Goal: Browse casually: Explore the website without a specific task or goal

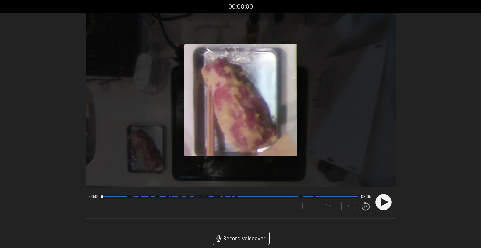
drag, startPoint x: 383, startPoint y: 203, endPoint x: 386, endPoint y: 203, distance: 3.6
click at [383, 203] on icon at bounding box center [383, 202] width 7 height 8
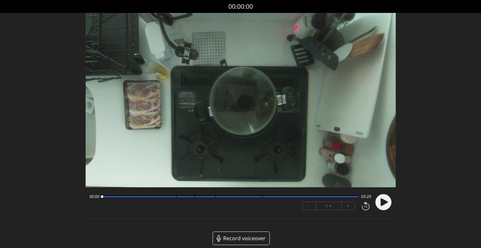
click at [384, 205] on circle at bounding box center [383, 202] width 16 height 16
click at [386, 205] on circle at bounding box center [383, 202] width 16 height 16
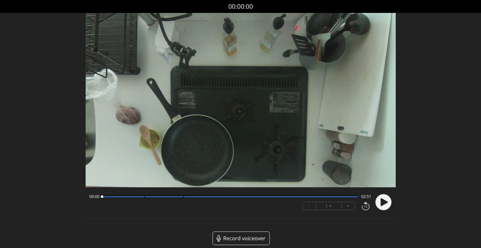
click at [382, 203] on icon at bounding box center [383, 202] width 7 height 8
click at [389, 205] on circle at bounding box center [383, 202] width 16 height 16
